Goal: Find specific page/section: Find specific page/section

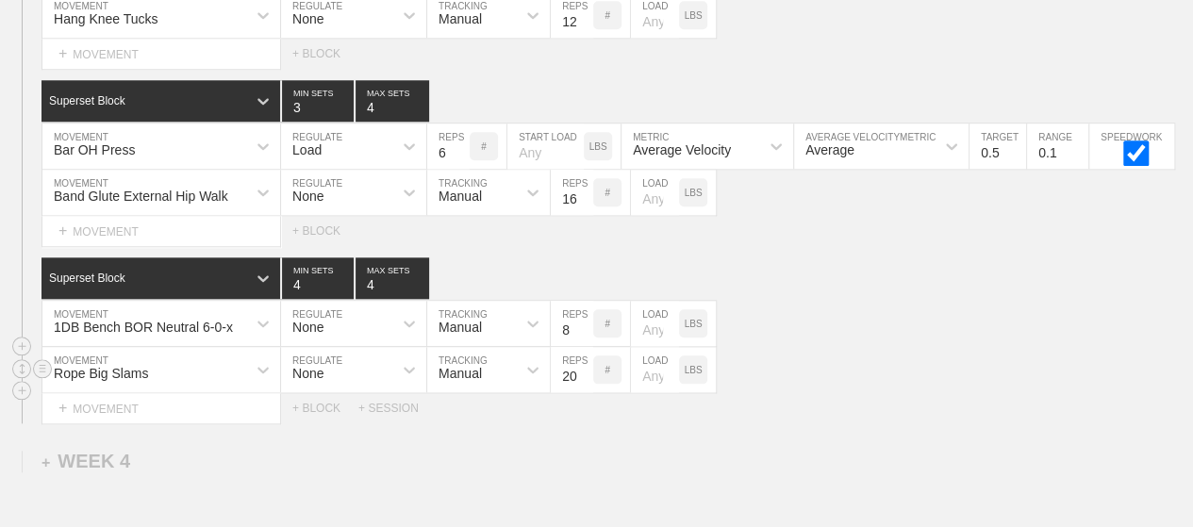
scroll to position [4450, 0]
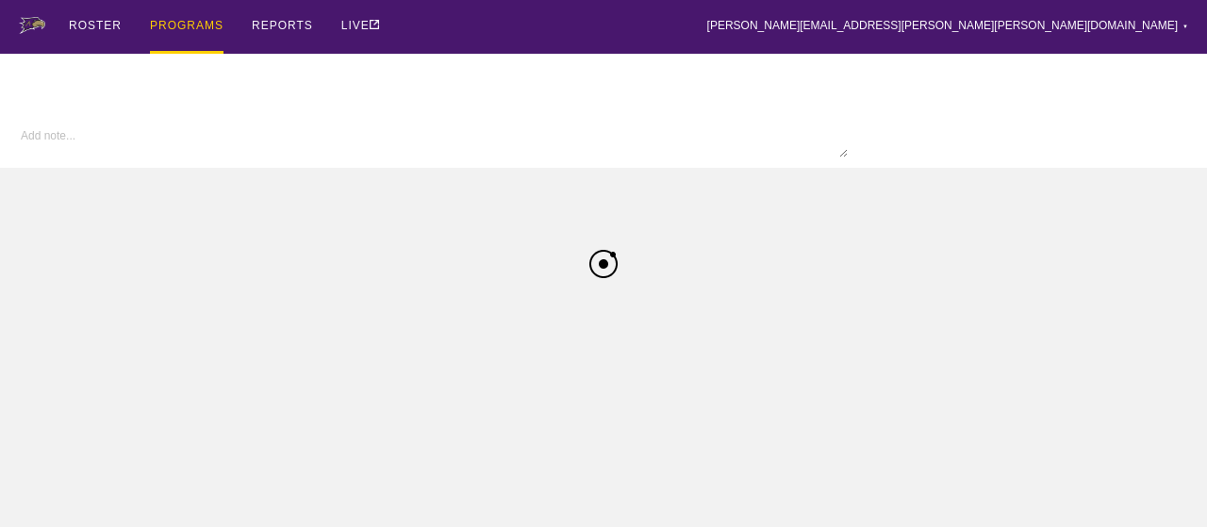
type textarea "x"
type input "W Wrestling FA25"
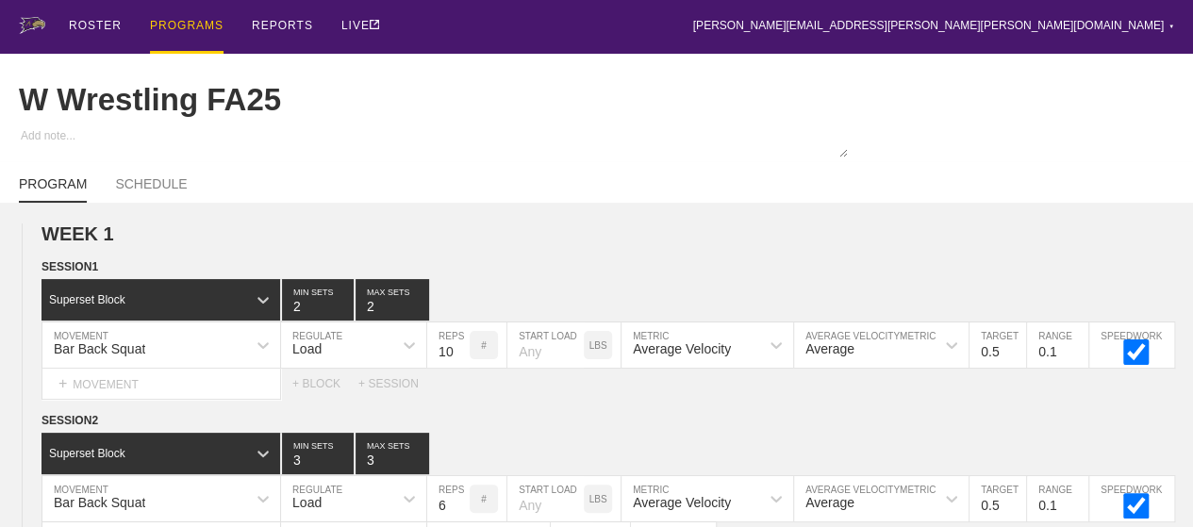
click at [190, 22] on div "PROGRAMS" at bounding box center [187, 27] width 74 height 54
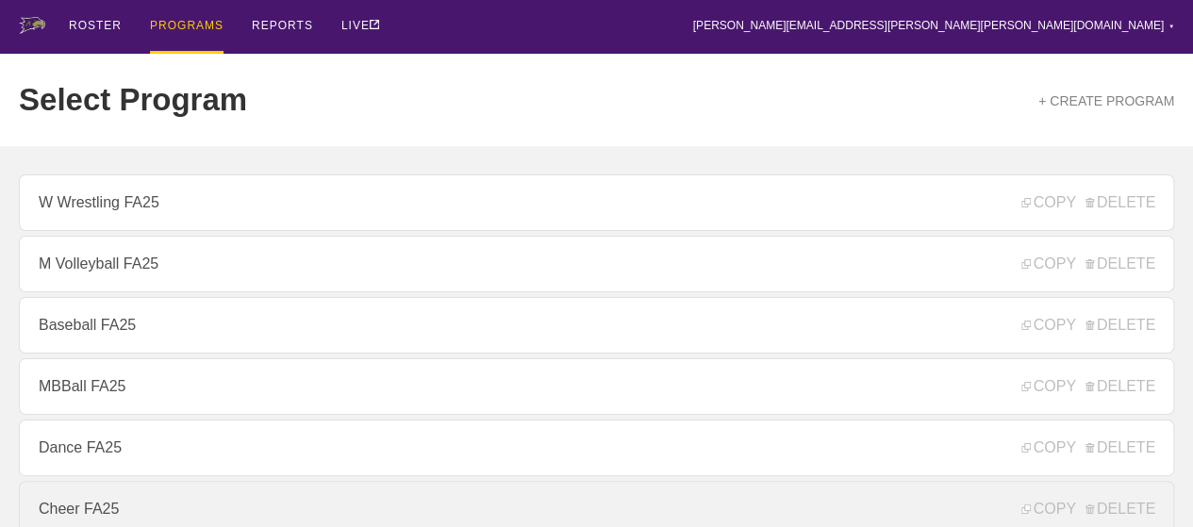
click at [71, 514] on link "Cheer FA25" at bounding box center [596, 509] width 1155 height 57
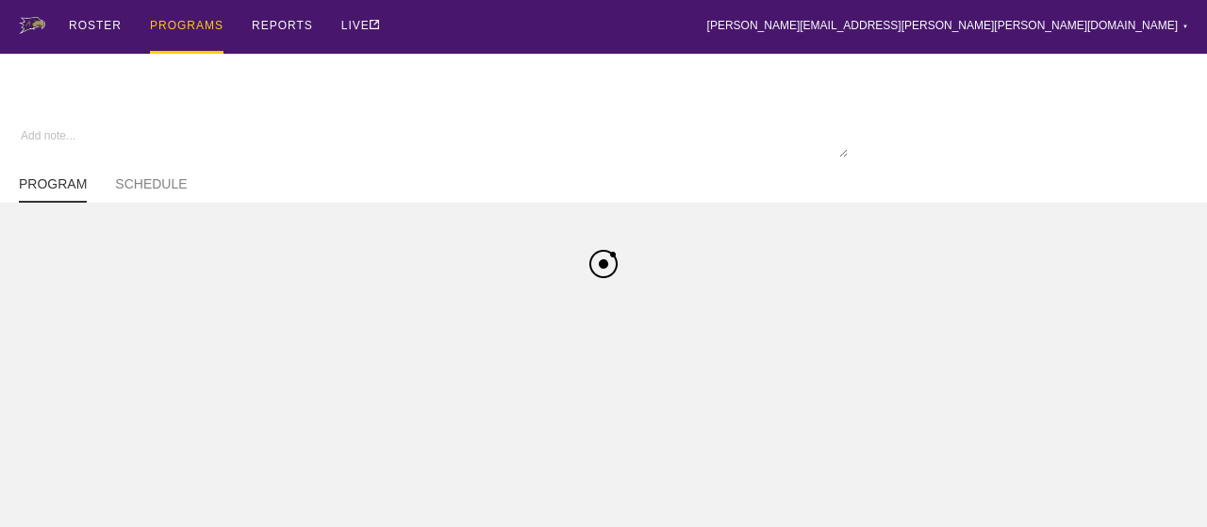
type textarea "x"
type input "Cheer FA25"
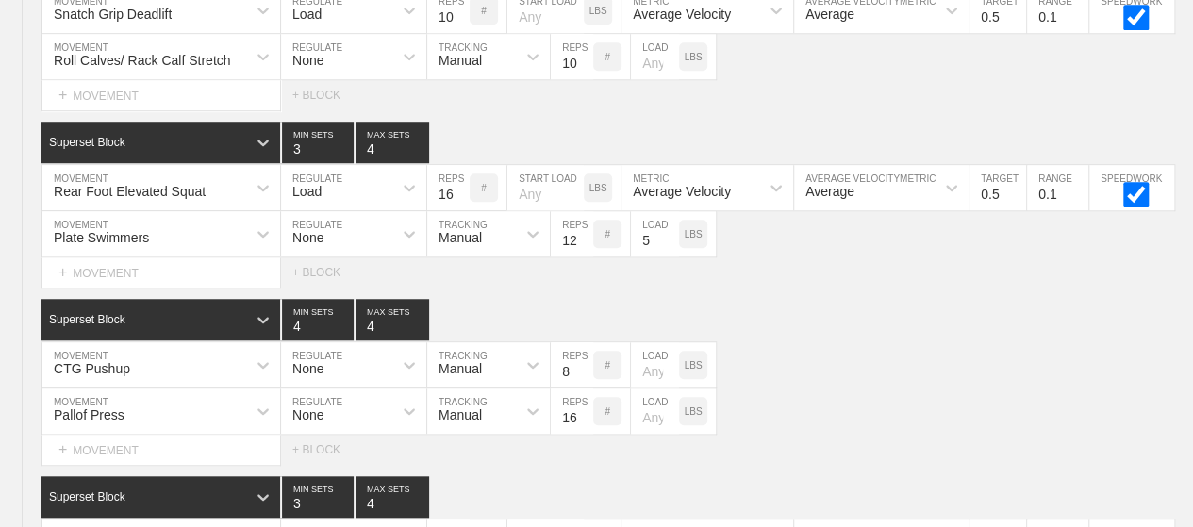
scroll to position [4205, 0]
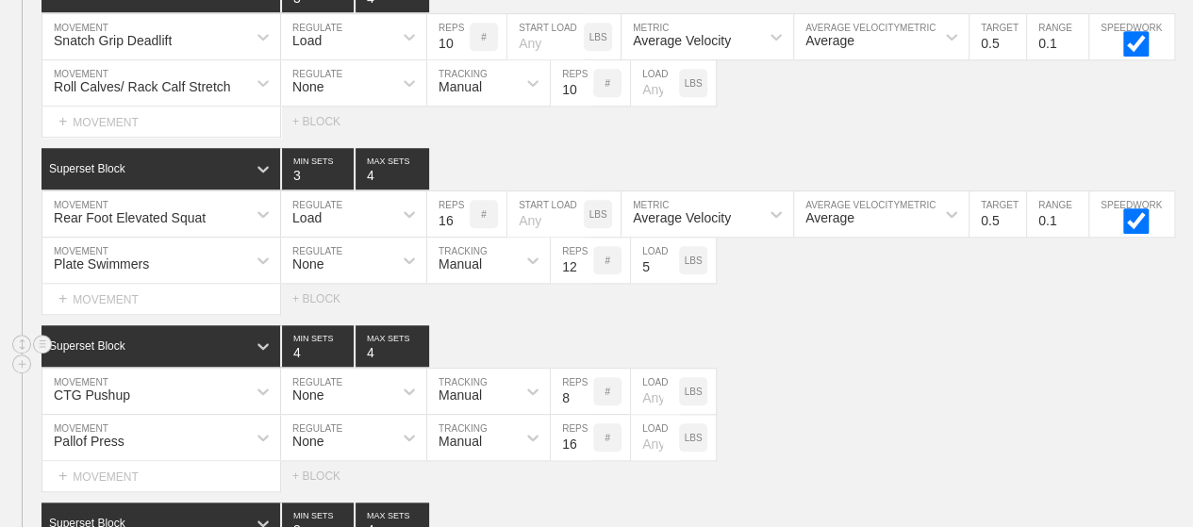
click at [666, 328] on div "Superset Block 4 MIN SETS 4 MAX SETS" at bounding box center [616, 345] width 1151 height 41
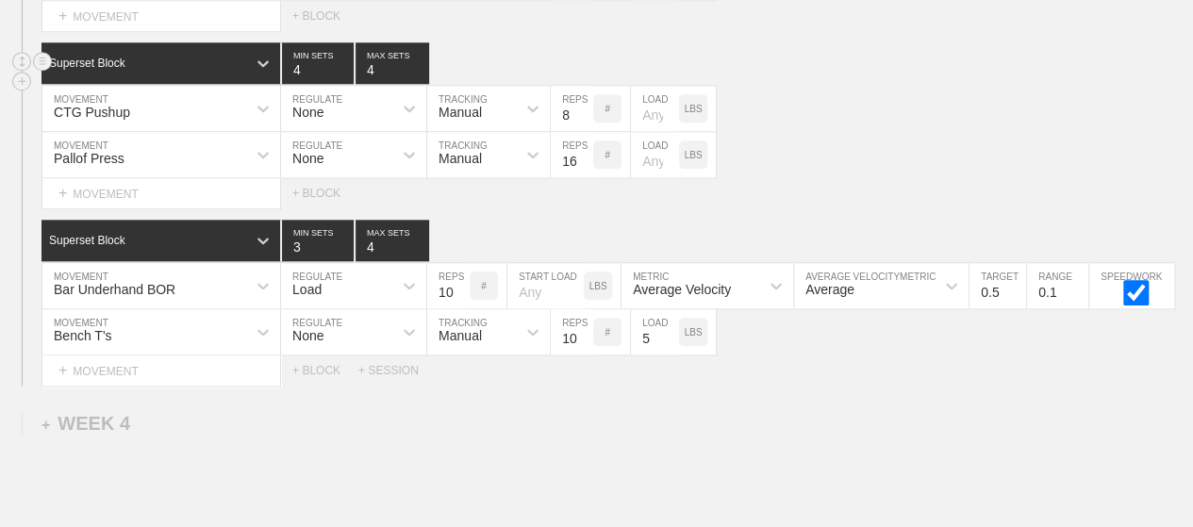
scroll to position [4582, 0]
